Goal: Complete application form

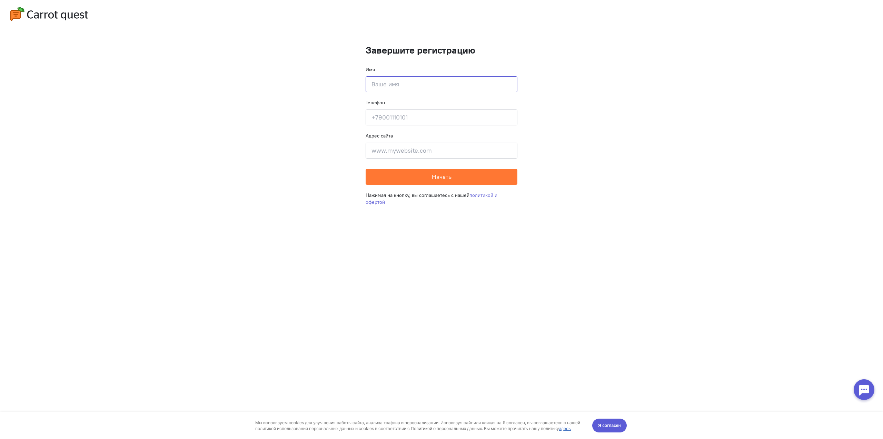
click at [397, 85] on input at bounding box center [442, 84] width 152 height 16
type input "[PERSON_NAME]"
type input "[PHONE_NUMBER]"
type input "Tverskaya"
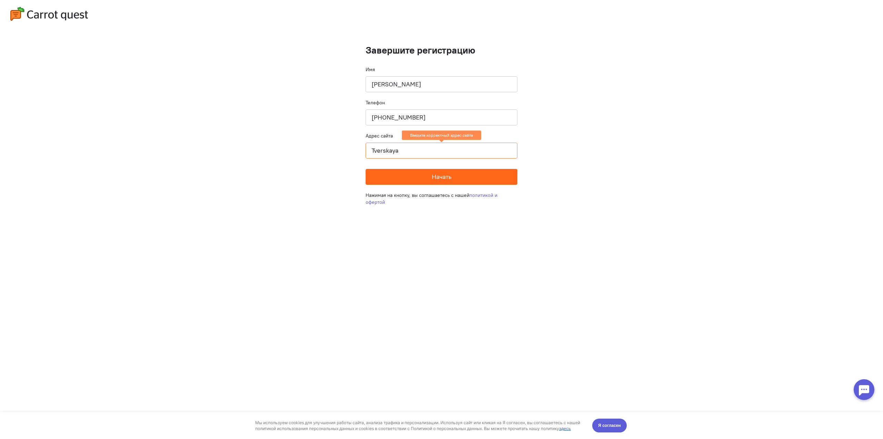
click at [414, 174] on button "Начать" at bounding box center [442, 177] width 152 height 16
click at [412, 153] on input "Tverskaya" at bounding box center [442, 150] width 152 height 16
drag, startPoint x: 431, startPoint y: 152, endPoint x: 341, endPoint y: 151, distance: 90.7
click at [344, 151] on cq-completion-registration "Завершите регистрацию Имя [PERSON_NAME] Телефон [PHONE_NUMBER] Адрес сайта Tver…" at bounding box center [441, 219] width 883 height 439
paste input "[URL][DOMAIN_NAME]"
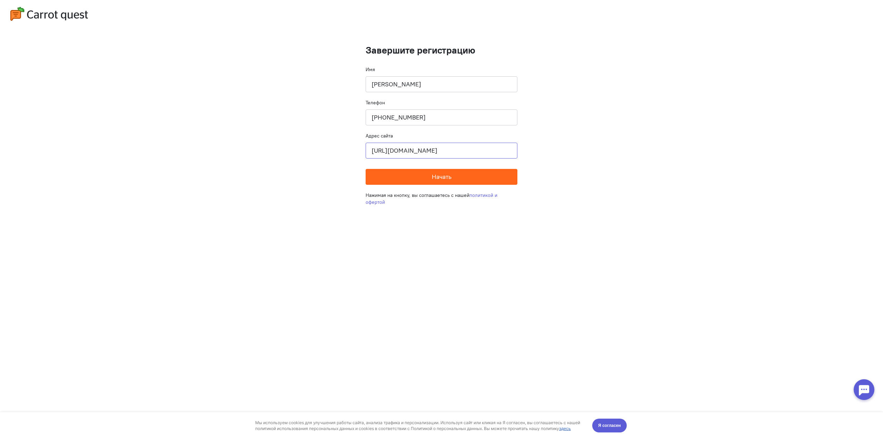
type input "[URL][DOMAIN_NAME]"
click at [398, 178] on button "Начать" at bounding box center [442, 177] width 152 height 16
click at [444, 178] on span "Начать" at bounding box center [442, 177] width 20 height 8
click at [614, 424] on span "Я согласен" at bounding box center [609, 425] width 23 height 7
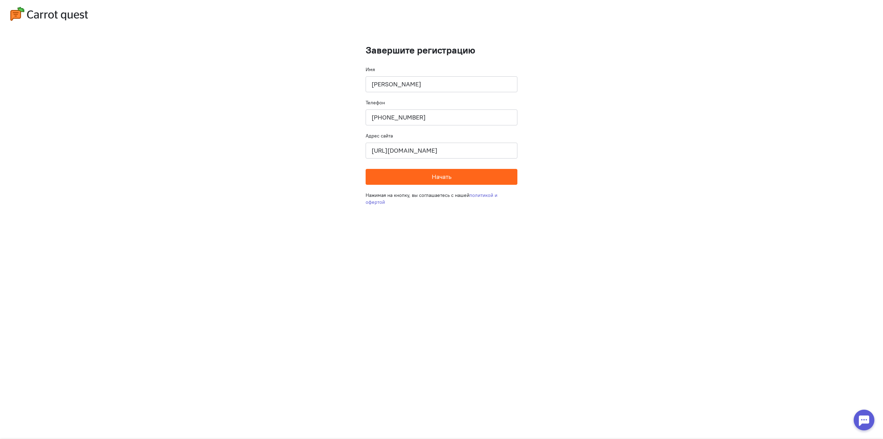
click at [465, 176] on button "Начать" at bounding box center [442, 177] width 152 height 16
click at [465, 177] on button "Проверяем" at bounding box center [442, 177] width 152 height 16
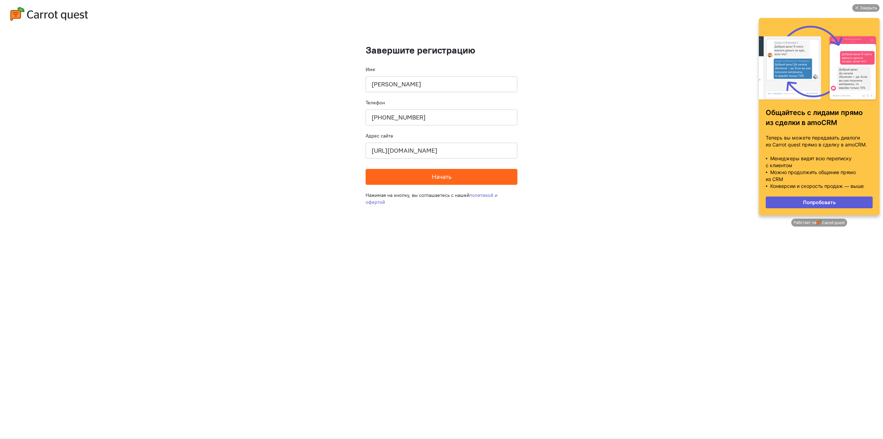
click at [460, 174] on button "Начать" at bounding box center [442, 177] width 152 height 16
click at [862, 9] on div "Закрыть" at bounding box center [868, 8] width 17 height 8
